Goal: Information Seeking & Learning: Learn about a topic

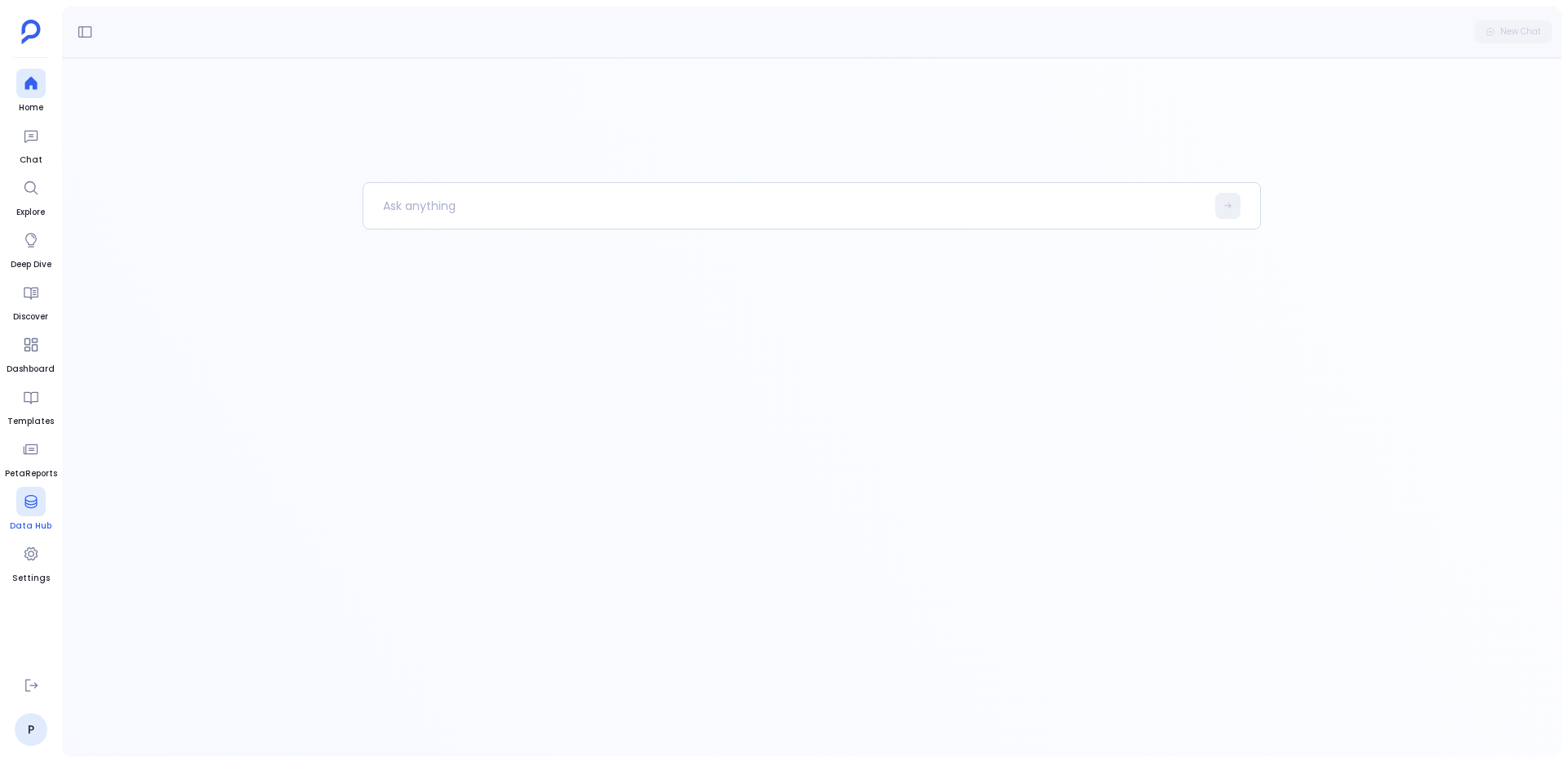
click at [18, 508] on div at bounding box center [30, 501] width 29 height 29
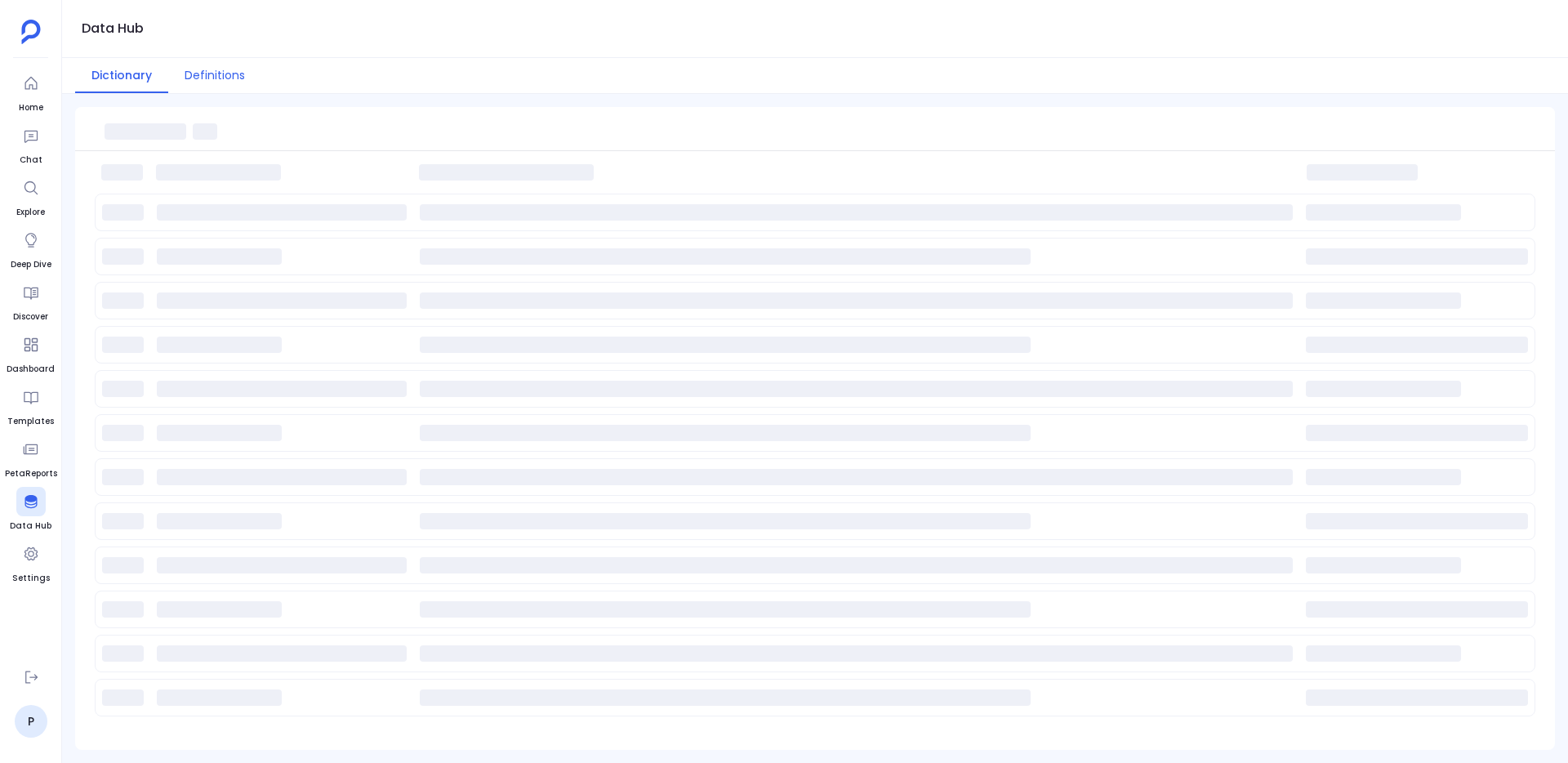
click at [217, 67] on button "Definitions" at bounding box center [215, 76] width 93 height 36
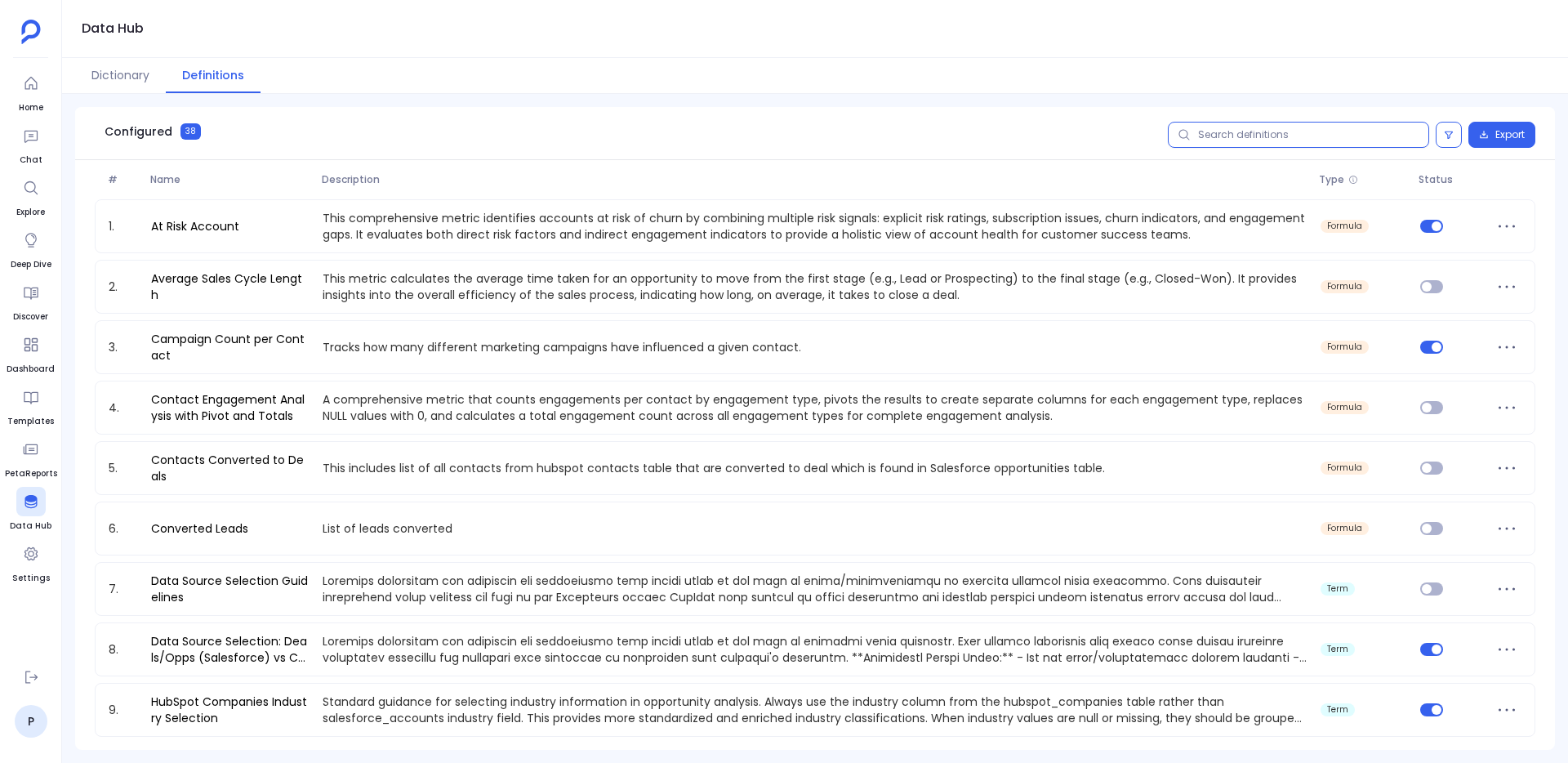
click at [1208, 142] on input "text" at bounding box center [1299, 135] width 262 height 26
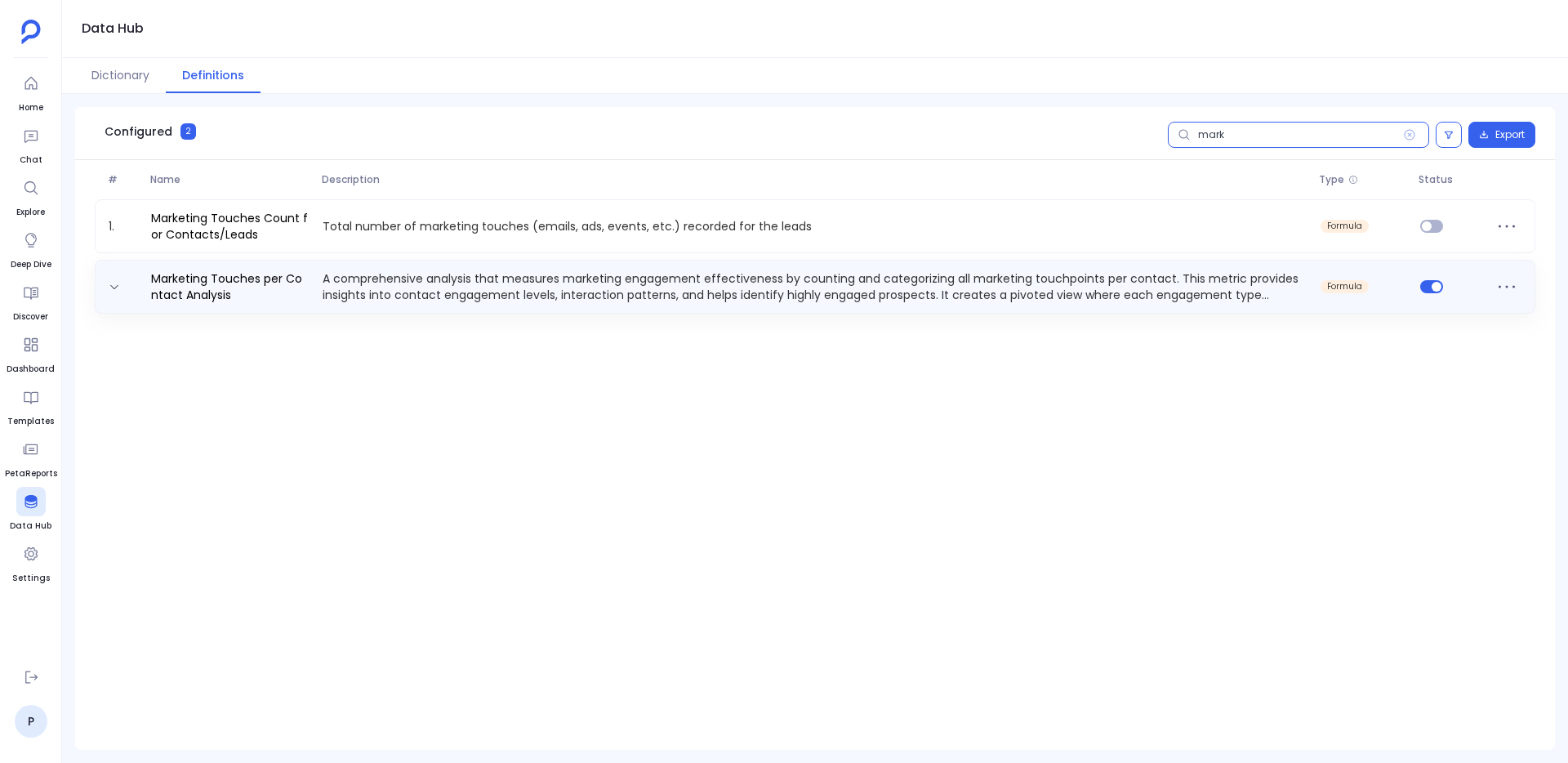
type input "mark"
click at [460, 292] on p "A comprehensive analysis that measures marketing engagement effectiveness by co…" at bounding box center [815, 286] width 998 height 33
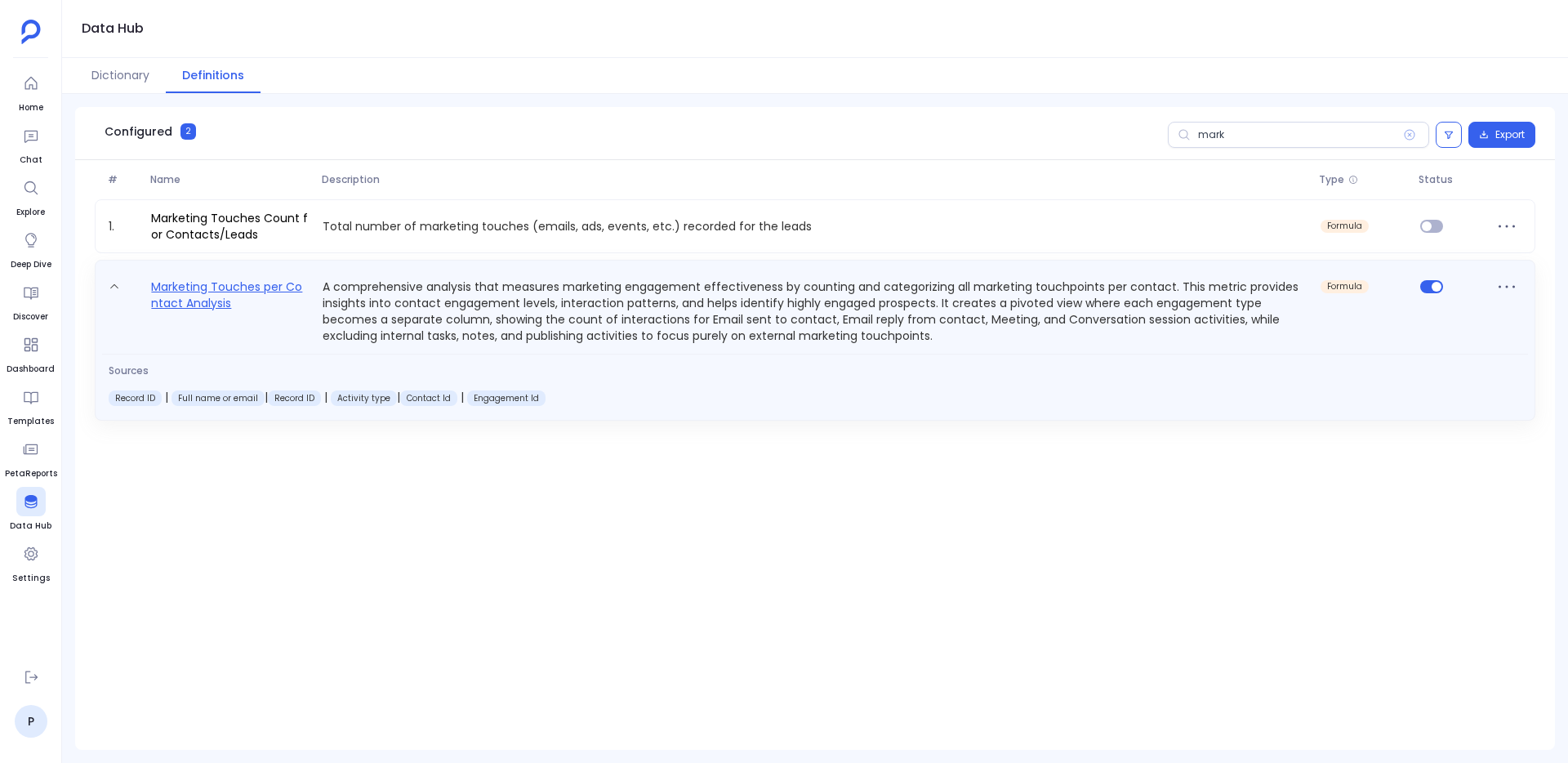
click at [232, 295] on link "Marketing Touches per Contact Analysis" at bounding box center [231, 310] width 172 height 67
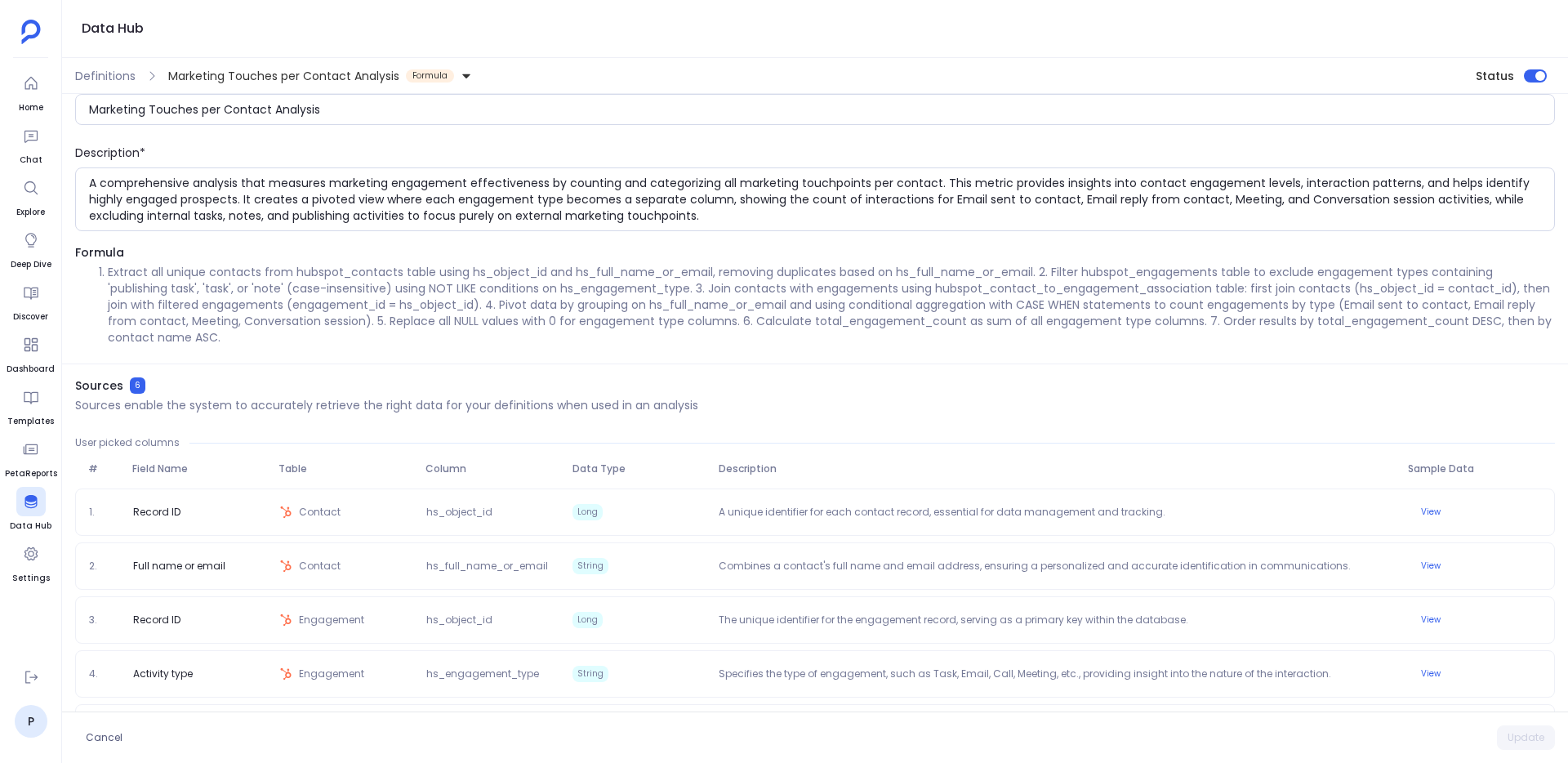
scroll to position [34, 0]
click at [40, 670] on button at bounding box center [30, 677] width 29 height 29
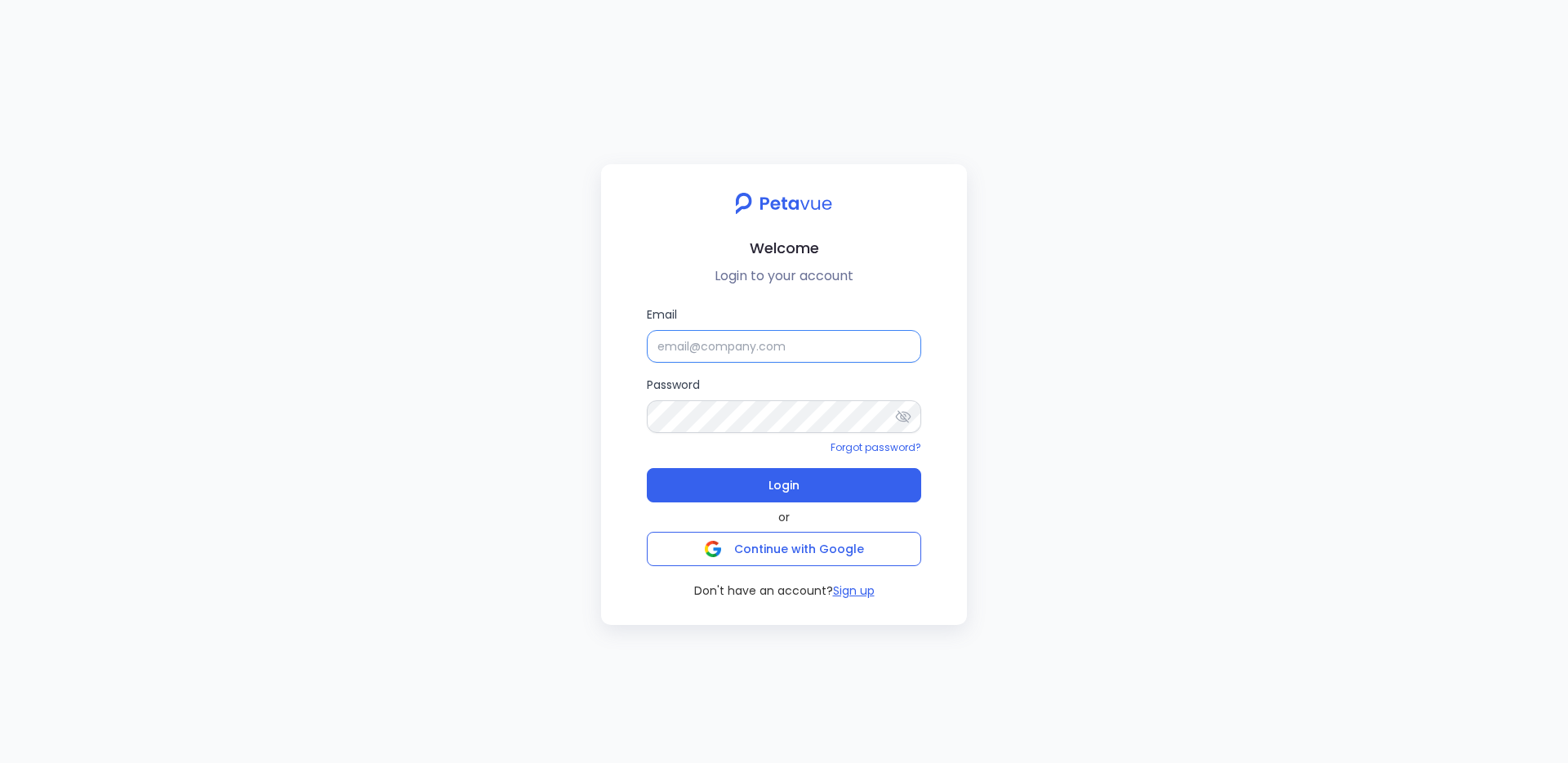
click at [728, 354] on input "Email" at bounding box center [784, 346] width 275 height 33
type input "[EMAIL_ADDRESS][DOMAIN_NAME]"
click at [817, 477] on button "Login" at bounding box center [784, 485] width 275 height 35
